Goal: Navigation & Orientation: Find specific page/section

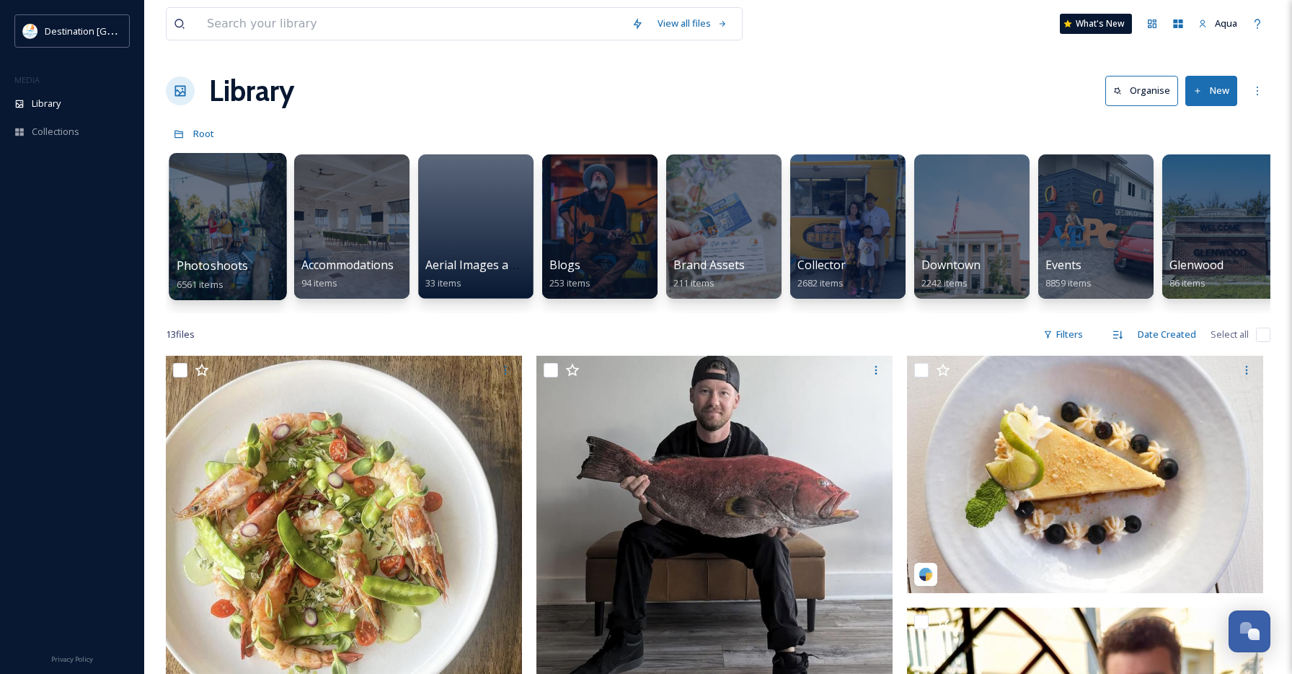
click at [253, 219] on div at bounding box center [228, 226] width 118 height 147
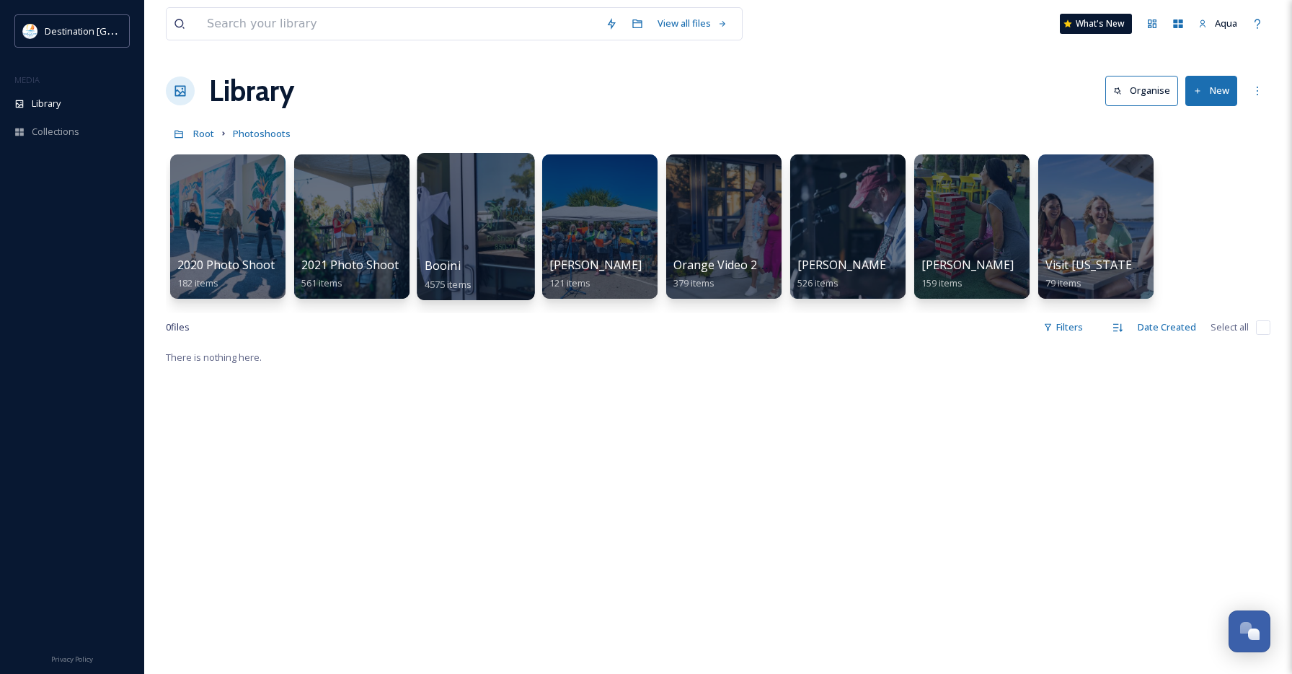
click at [489, 220] on div at bounding box center [476, 226] width 118 height 147
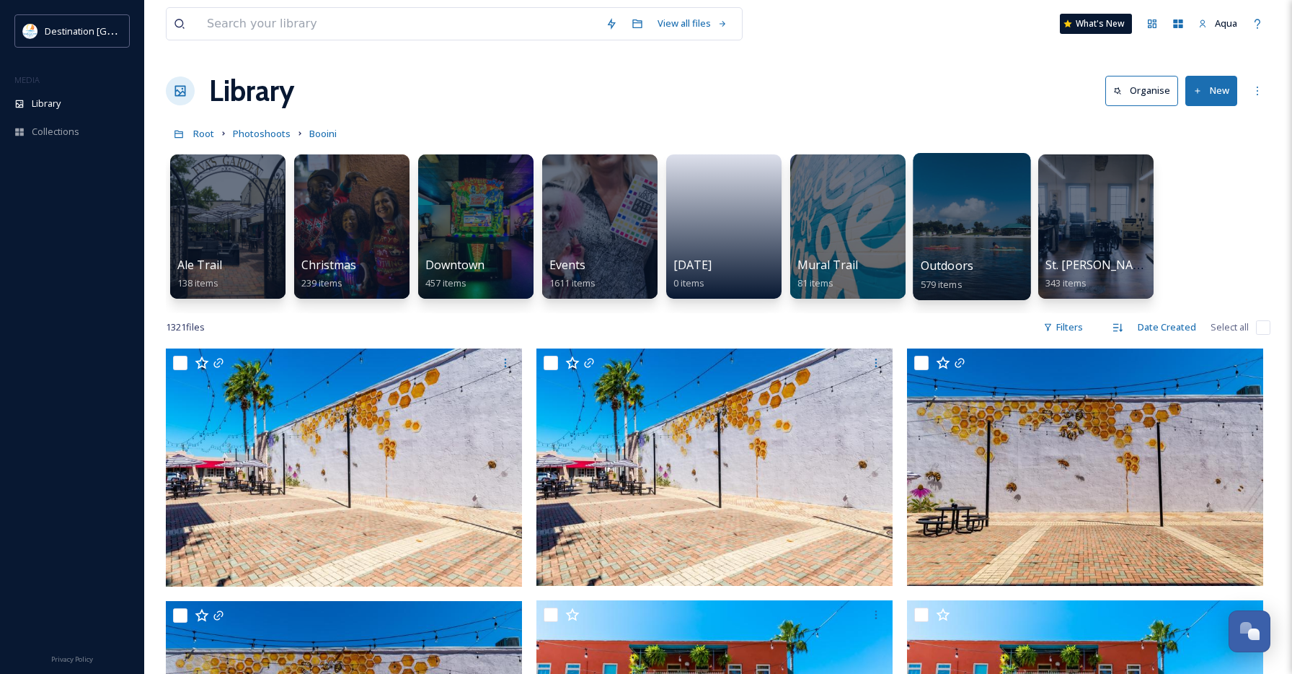
click at [966, 224] on div at bounding box center [972, 226] width 118 height 147
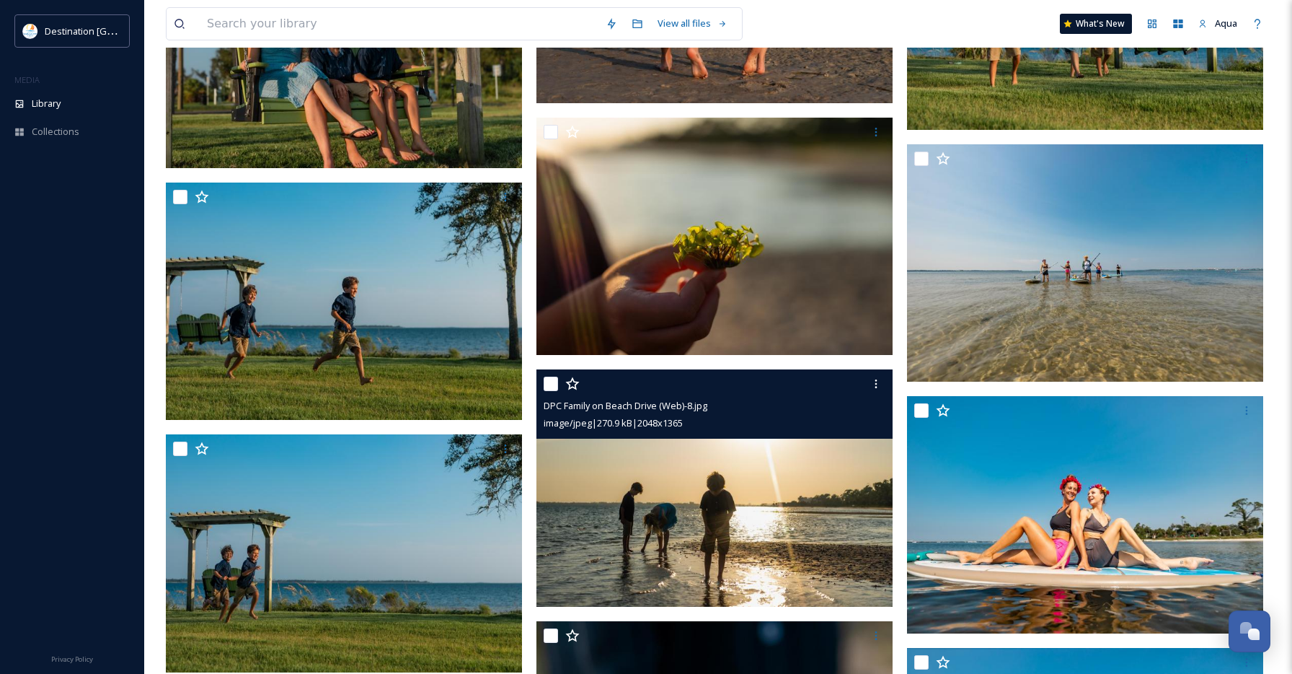
scroll to position [21554, 0]
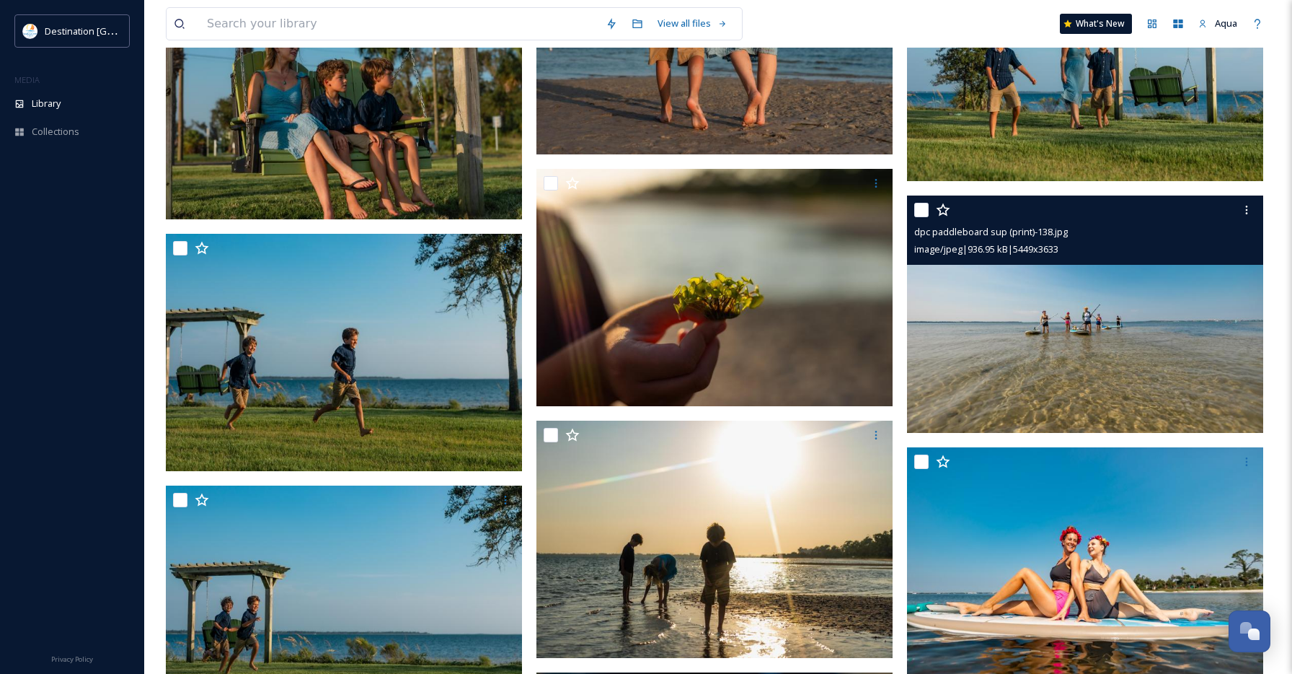
click at [1115, 320] on img at bounding box center [1085, 314] width 356 height 238
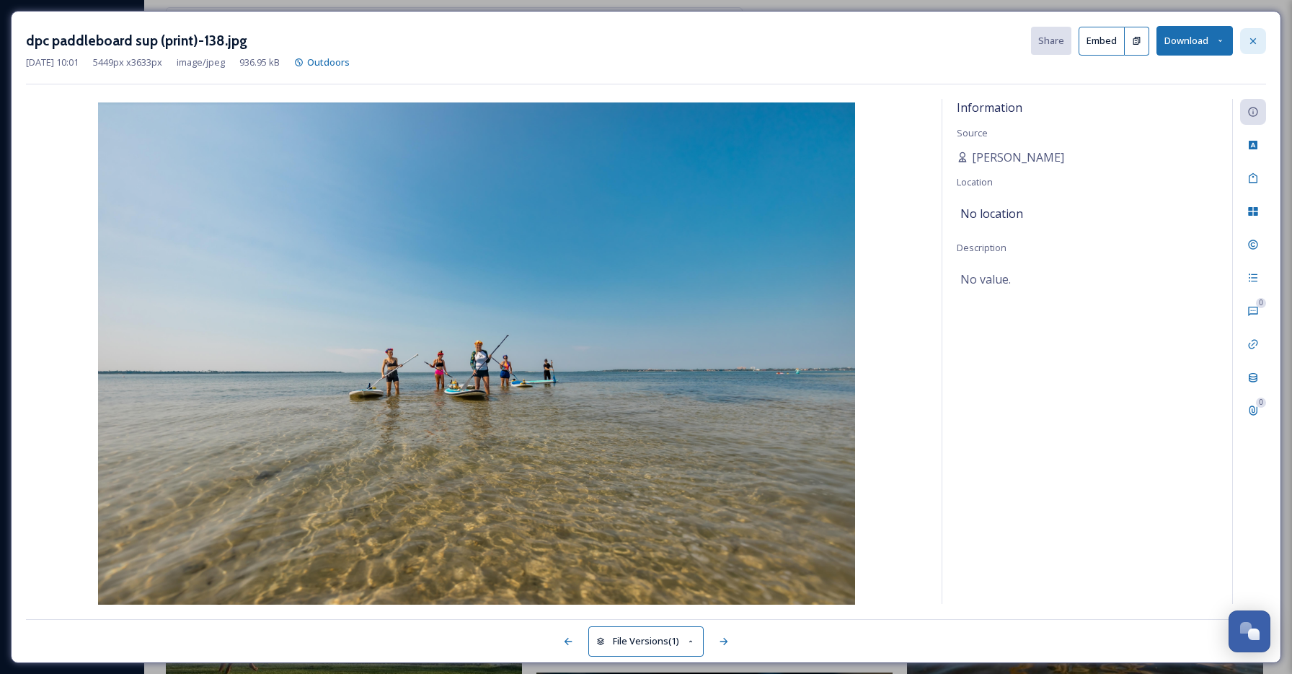
click at [1259, 43] on icon at bounding box center [1254, 41] width 12 height 12
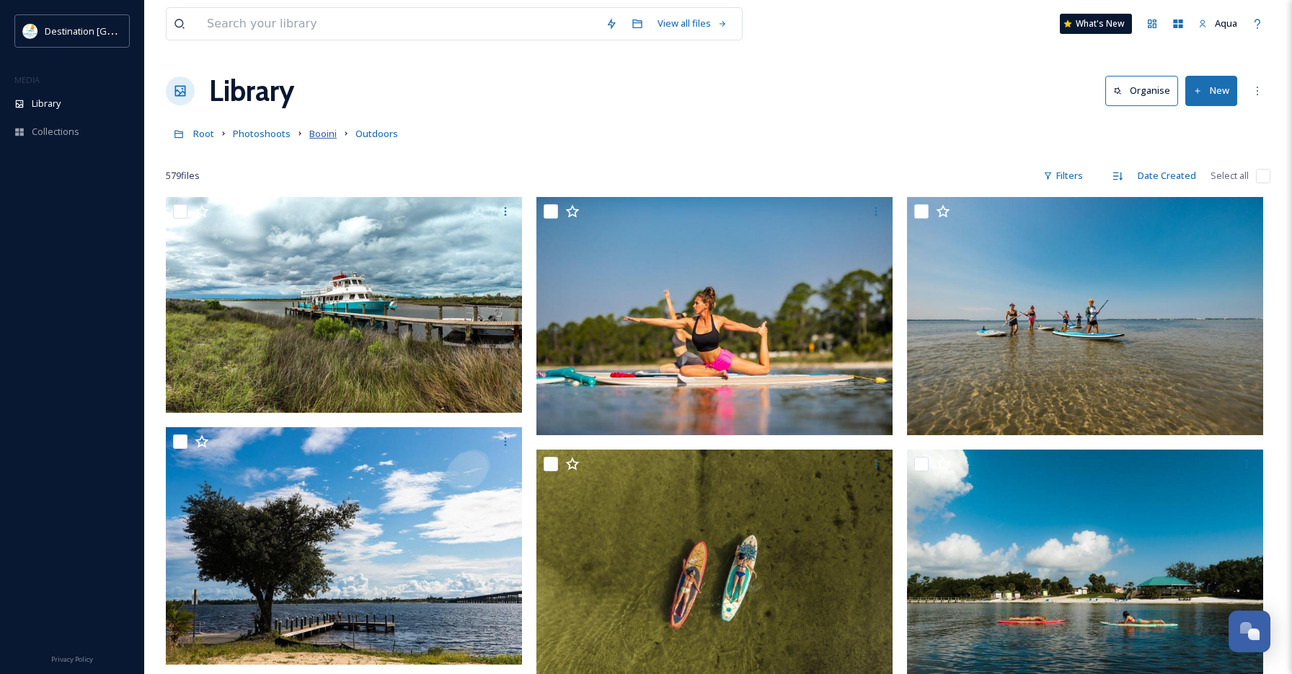
click at [317, 136] on span "Booini" at bounding box center [322, 133] width 27 height 13
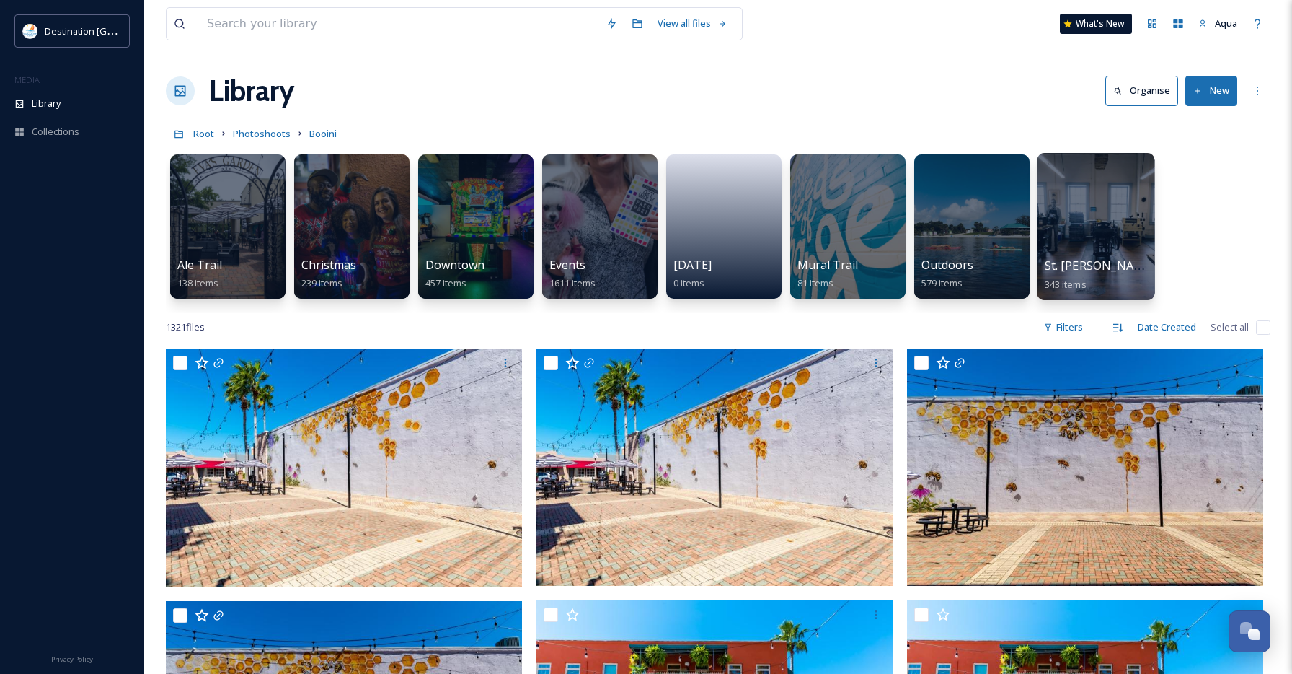
click at [1116, 227] on div at bounding box center [1096, 226] width 118 height 147
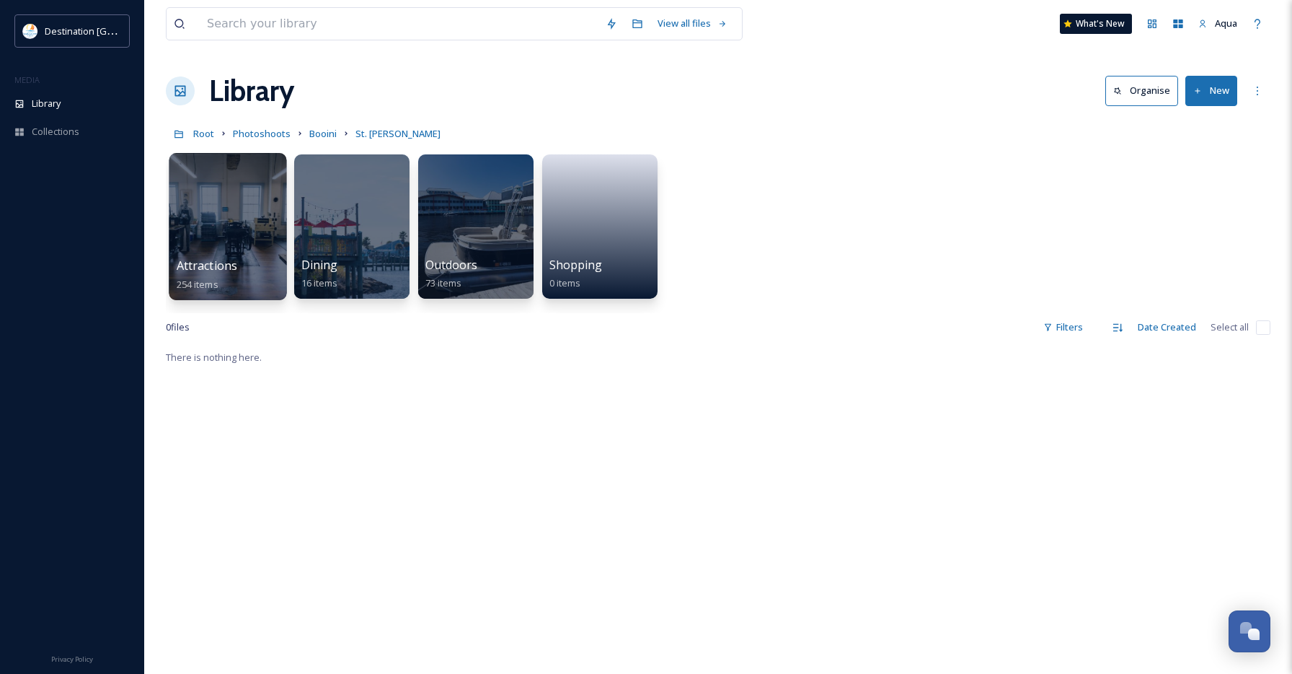
click at [260, 217] on div at bounding box center [228, 226] width 118 height 147
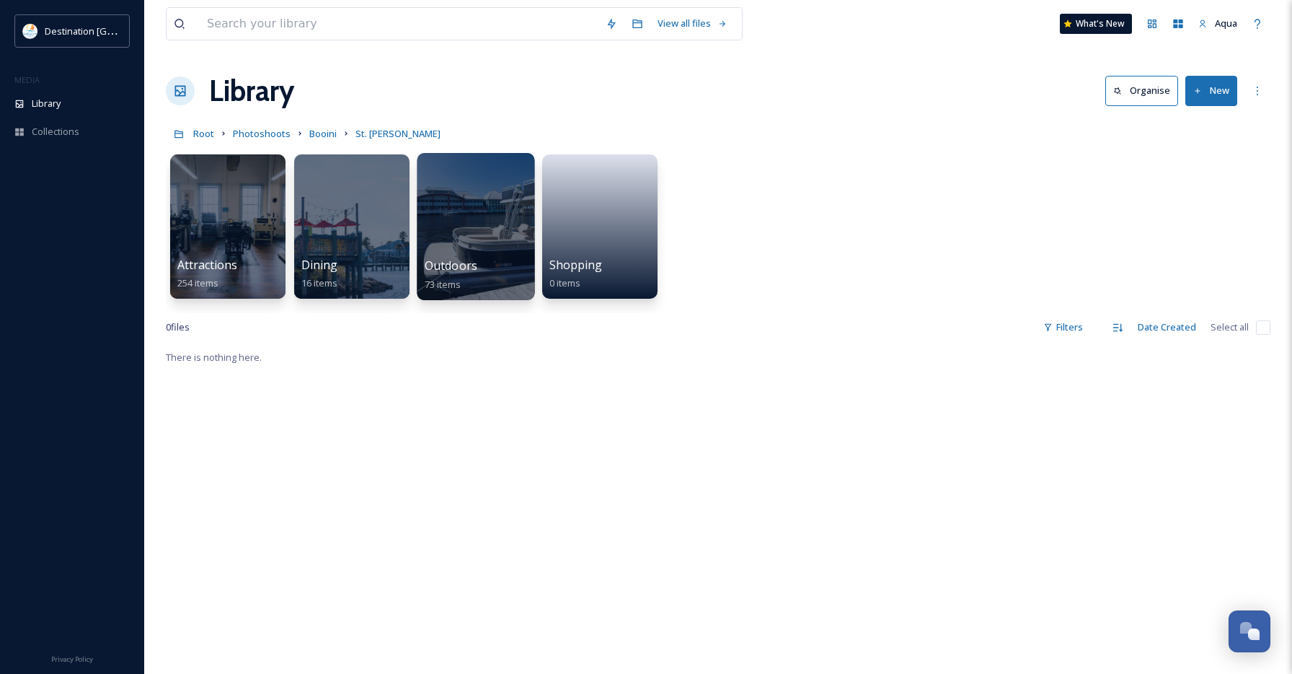
click at [466, 223] on div at bounding box center [476, 226] width 118 height 147
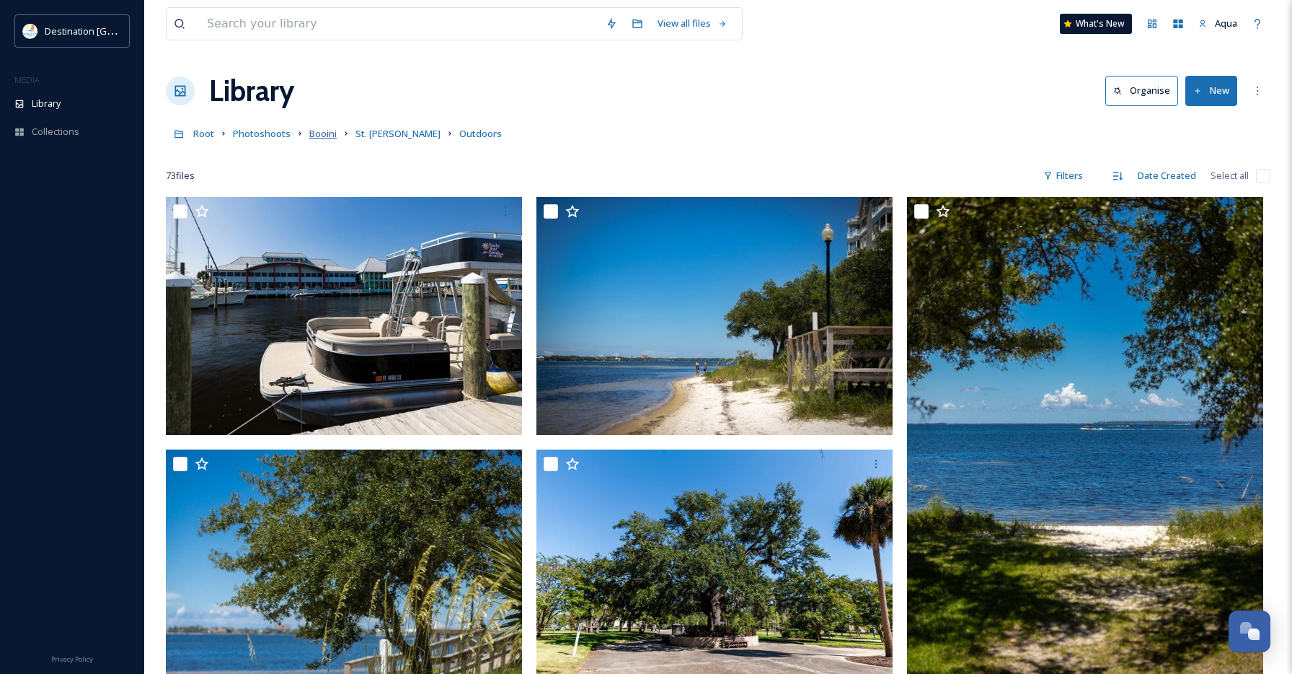
click at [321, 137] on span "Booini" at bounding box center [322, 133] width 27 height 13
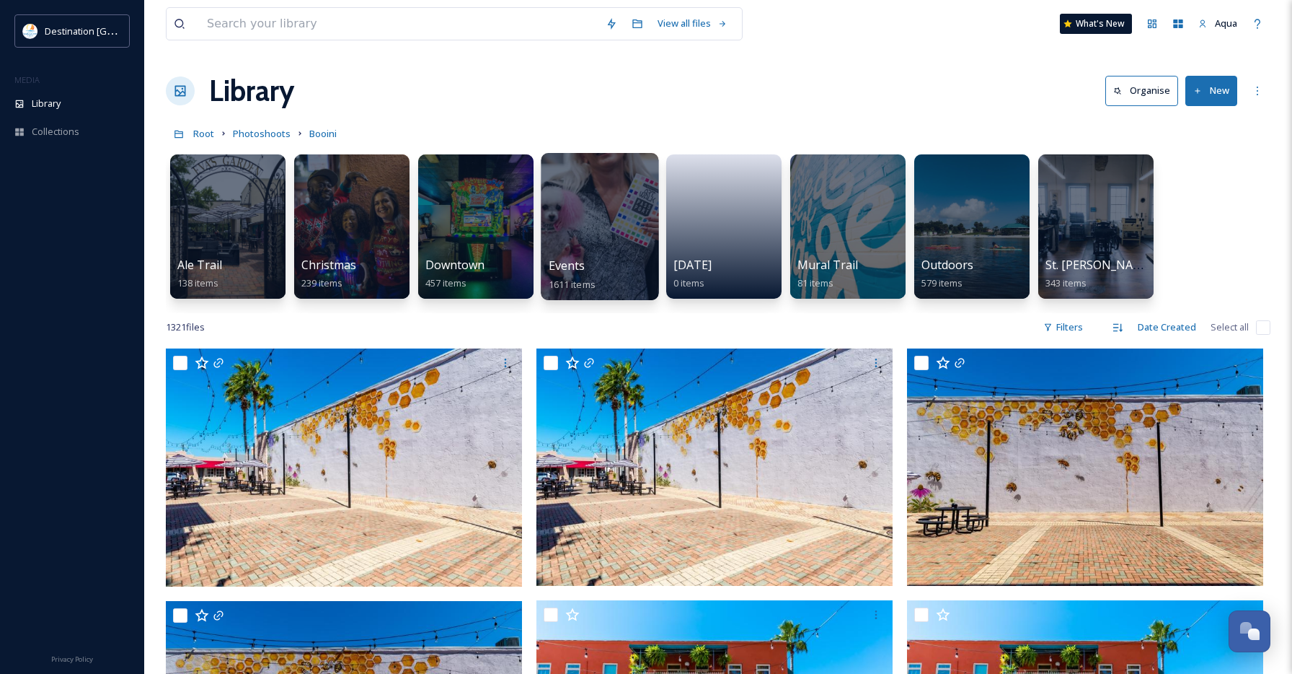
click at [596, 221] on div at bounding box center [600, 226] width 118 height 147
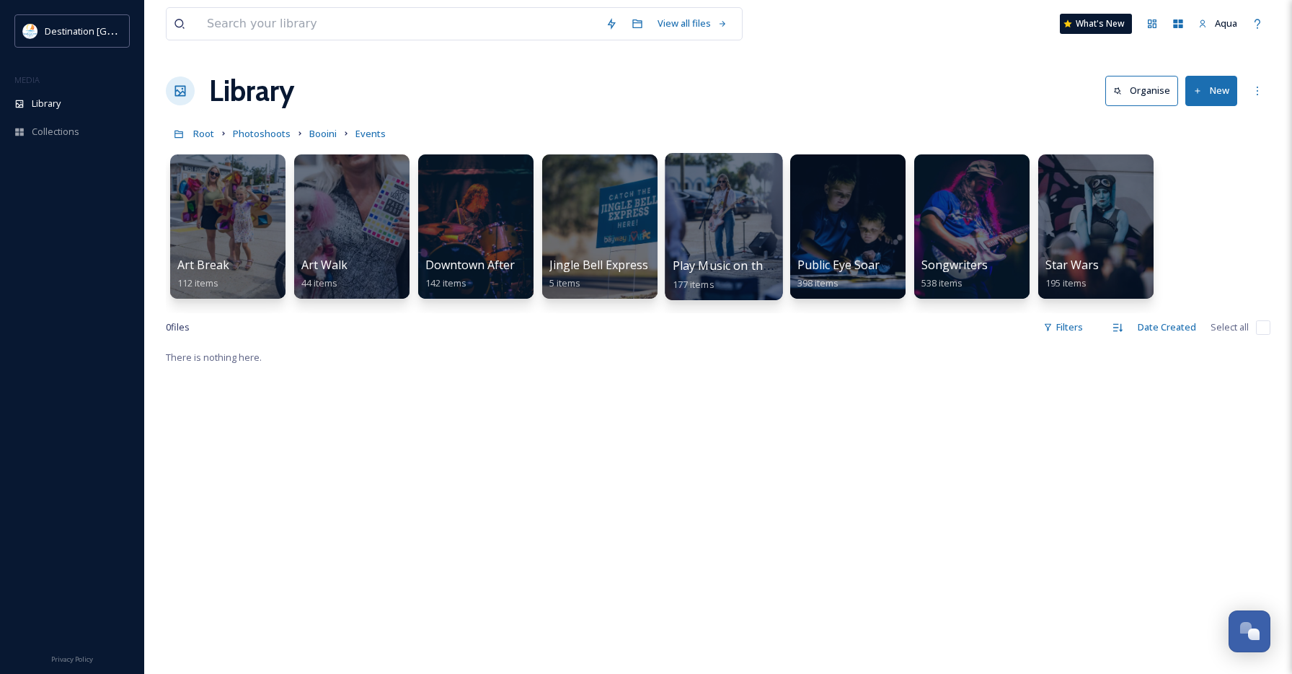
click at [712, 225] on div at bounding box center [724, 226] width 118 height 147
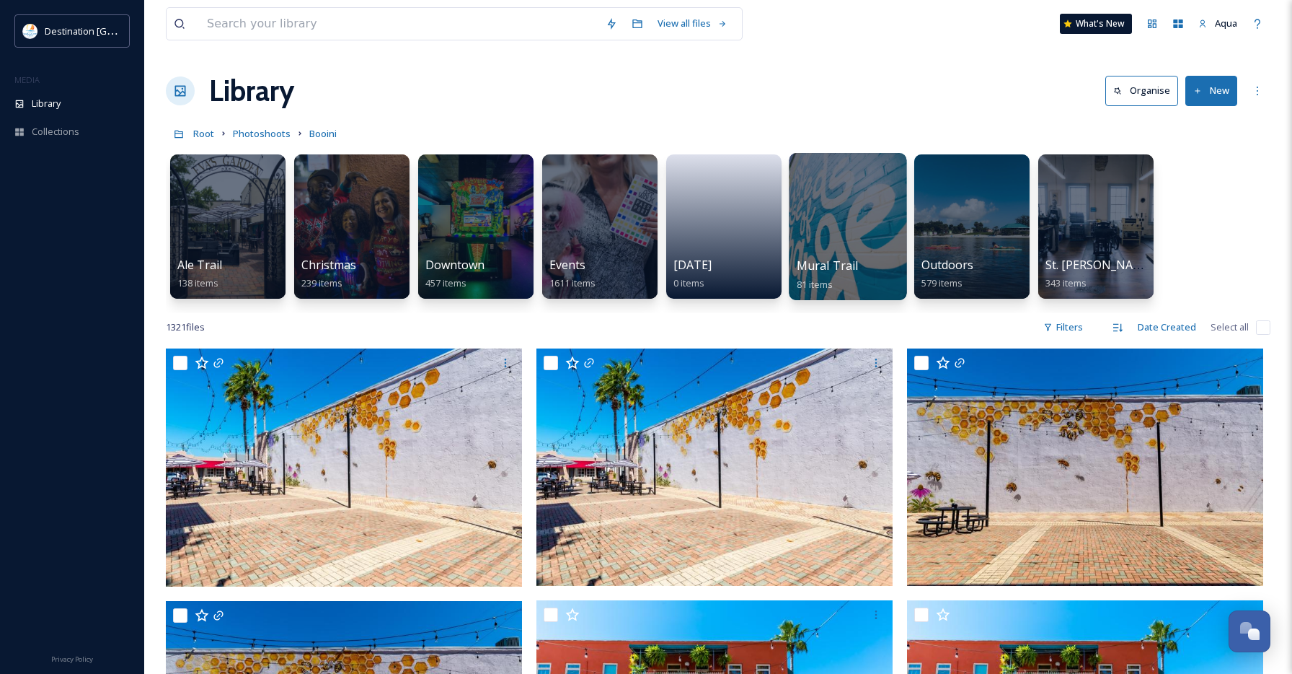
click at [871, 223] on div at bounding box center [848, 226] width 118 height 147
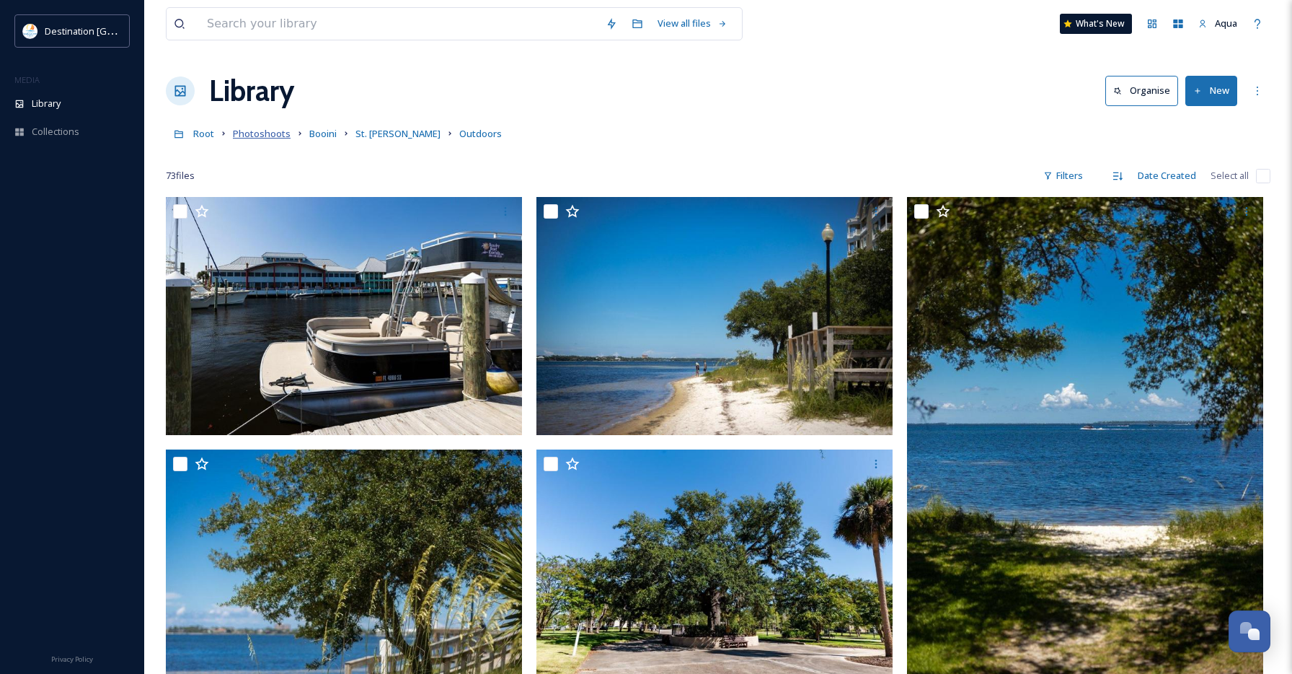
click at [257, 136] on span "Photoshoots" at bounding box center [262, 133] width 58 height 13
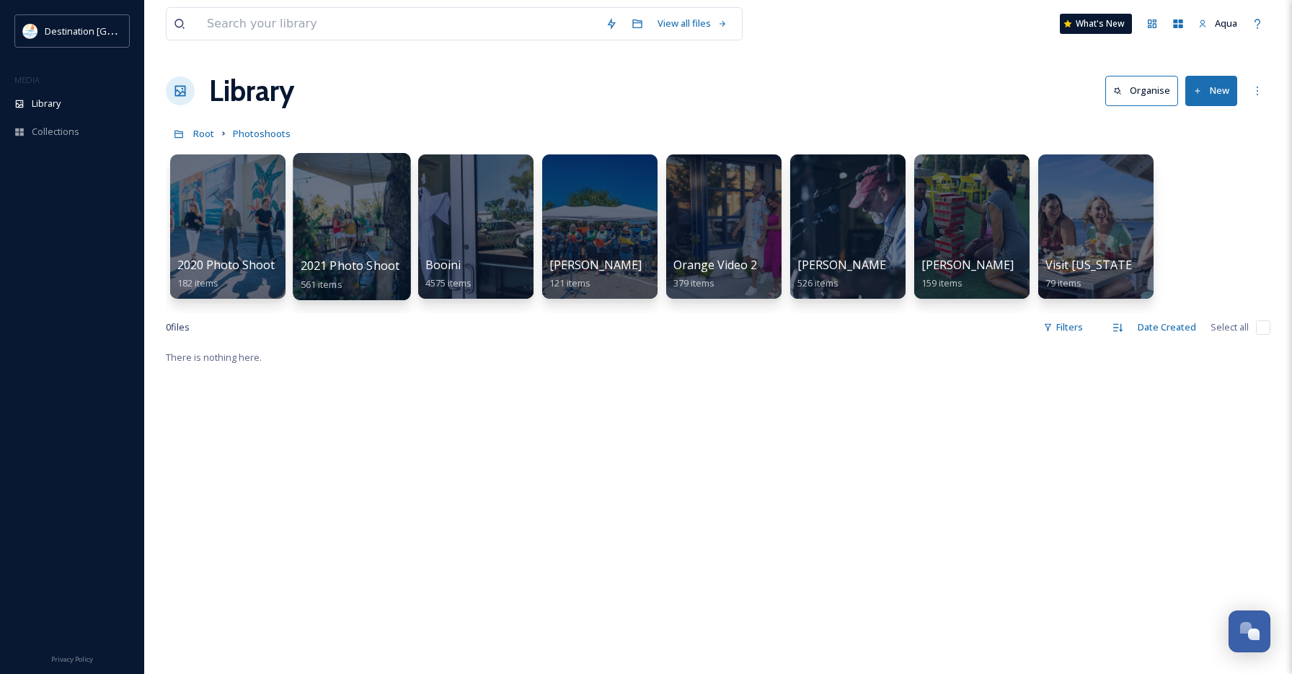
click at [343, 229] on div at bounding box center [352, 226] width 118 height 147
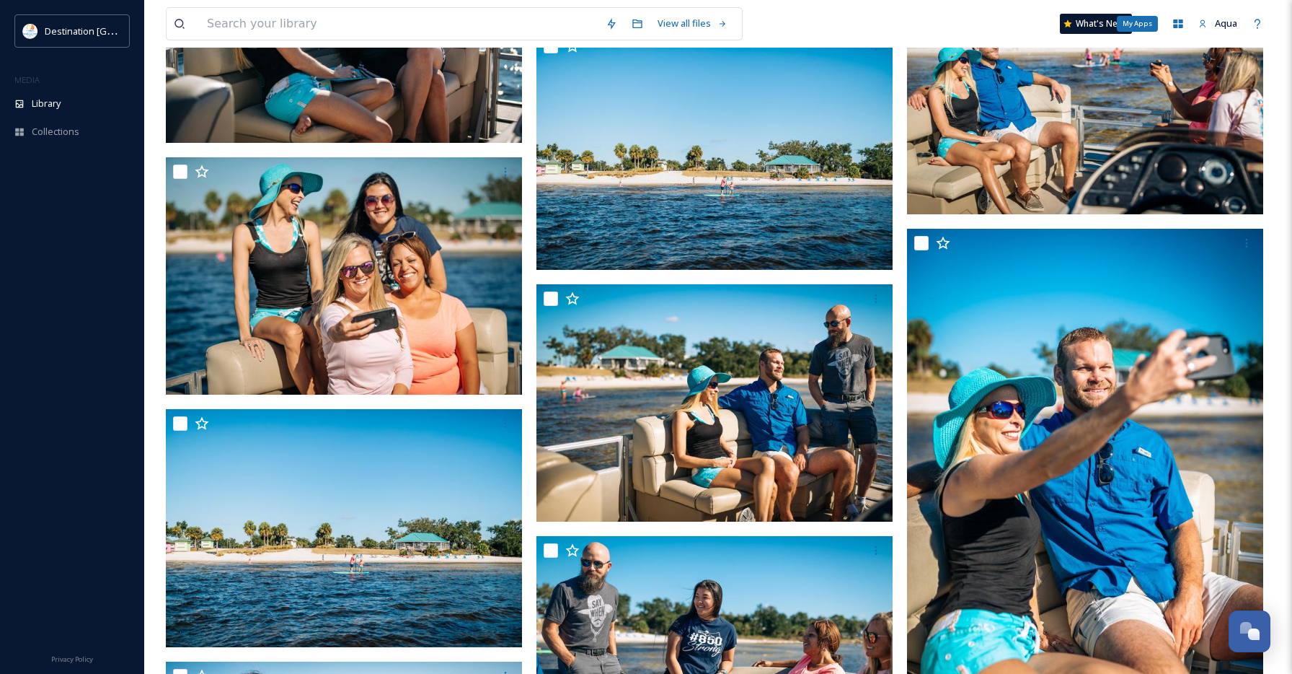
scroll to position [50743, 0]
